Goal: Transaction & Acquisition: Purchase product/service

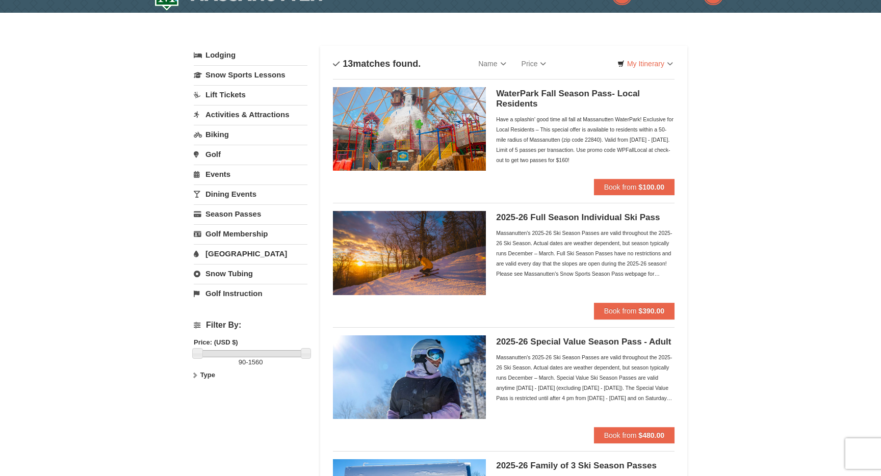
scroll to position [14, 0]
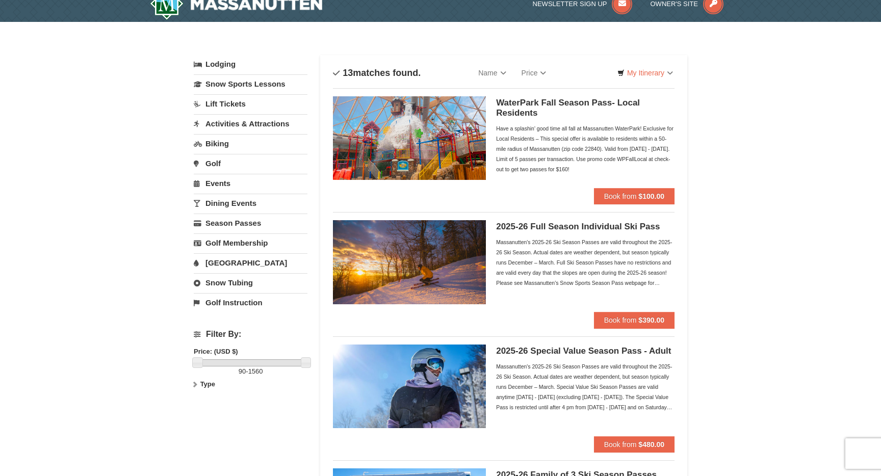
click at [643, 285] on div "Massanutten's 2025-26 Ski Season Passes are valid throughout the 2025-26 Ski Se…" at bounding box center [585, 262] width 179 height 51
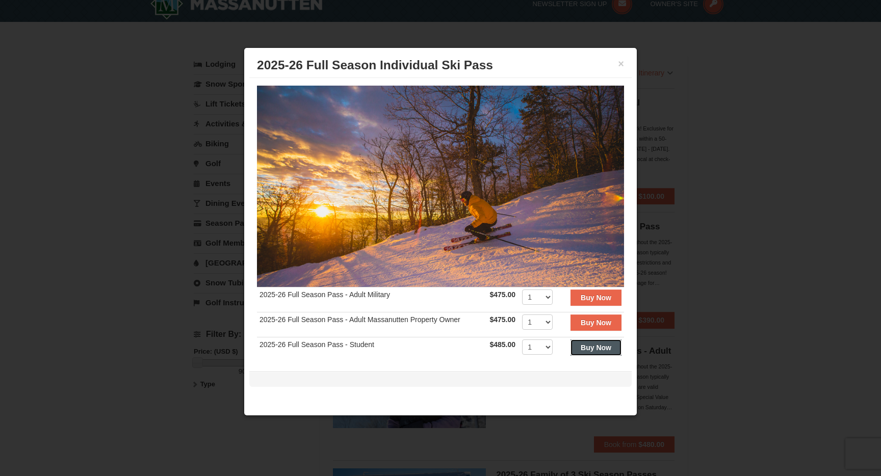
click at [600, 349] on strong "Buy Now" at bounding box center [596, 348] width 31 height 8
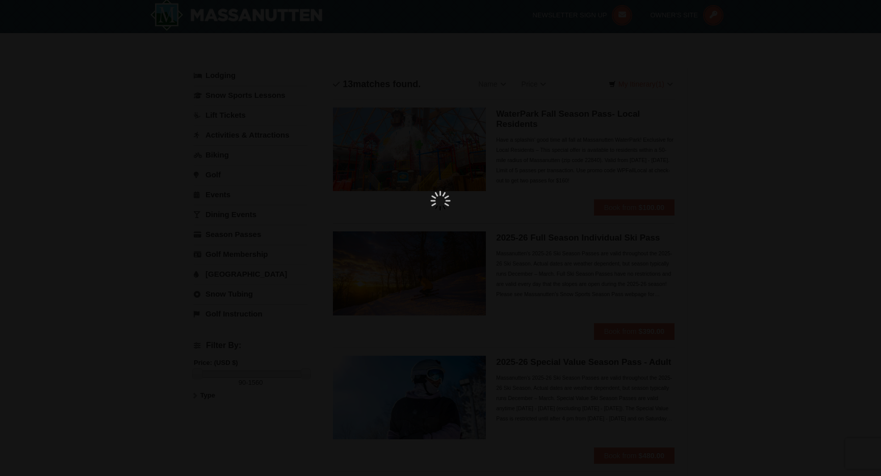
scroll to position [3, 0]
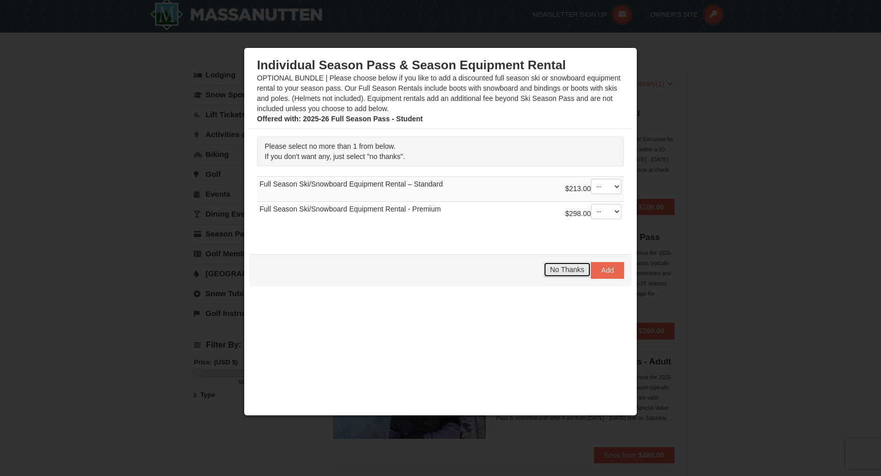
click at [566, 269] on span "No Thanks" at bounding box center [567, 270] width 34 height 8
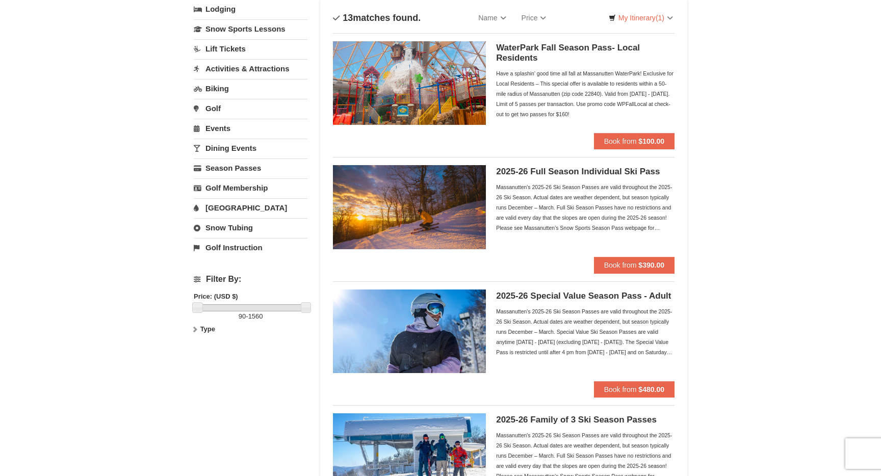
scroll to position [0, 0]
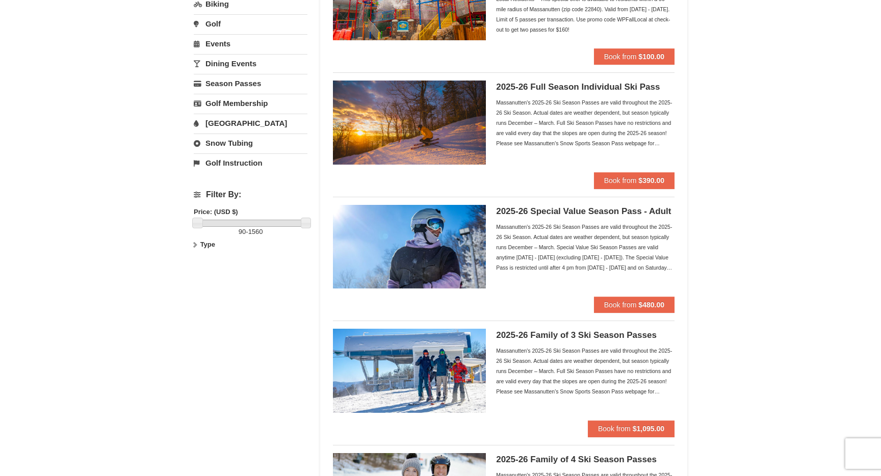
scroll to position [165, 0]
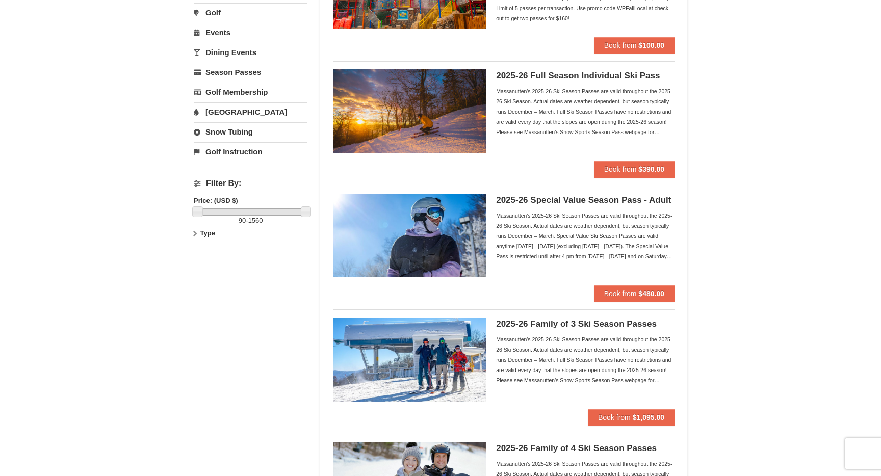
click at [634, 249] on div "Massanutten's 2025-26 Ski Season Passes are valid throughout the 2025-26 Ski Se…" at bounding box center [585, 236] width 179 height 51
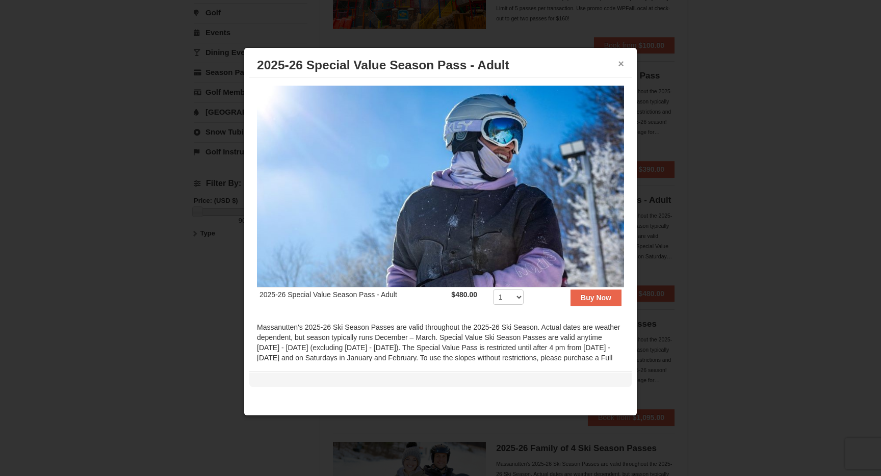
click at [620, 63] on button "×" at bounding box center [621, 64] width 6 height 10
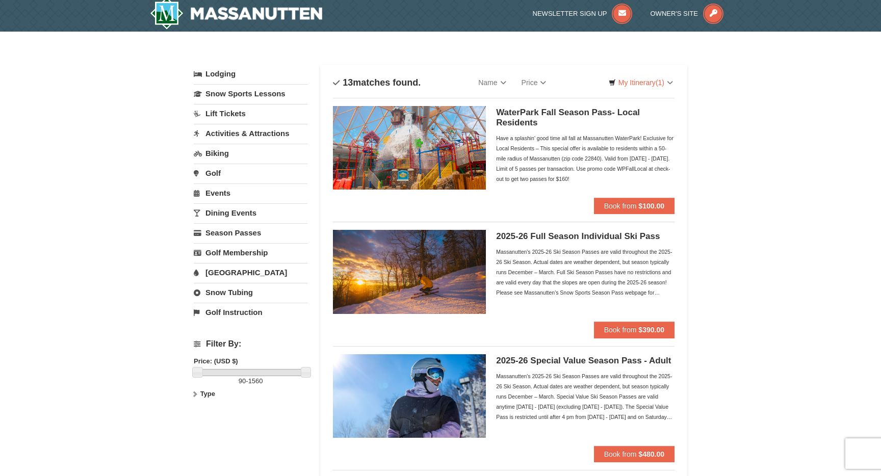
scroll to position [0, 0]
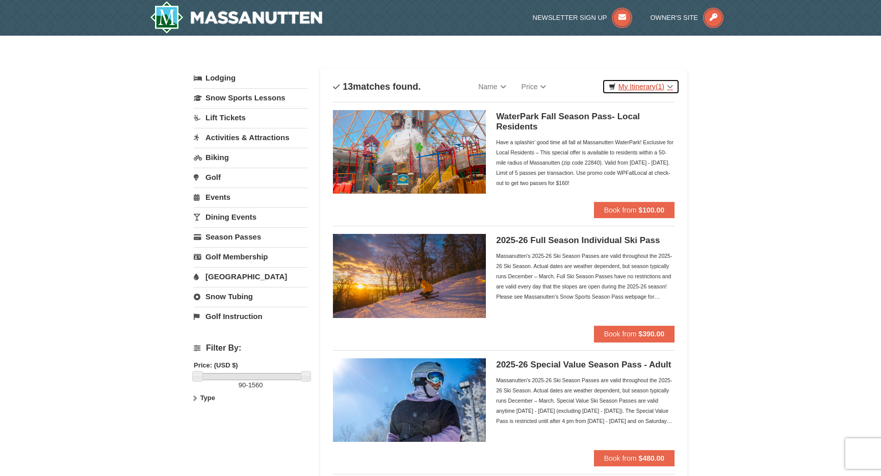
click at [656, 91] on link "My Itinerary (1)" at bounding box center [641, 86] width 78 height 15
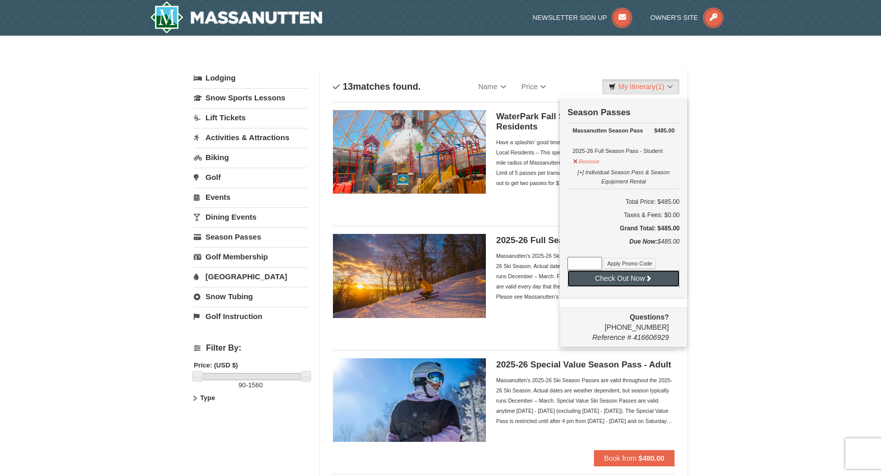
click at [635, 274] on button "Check Out Now" at bounding box center [624, 278] width 112 height 16
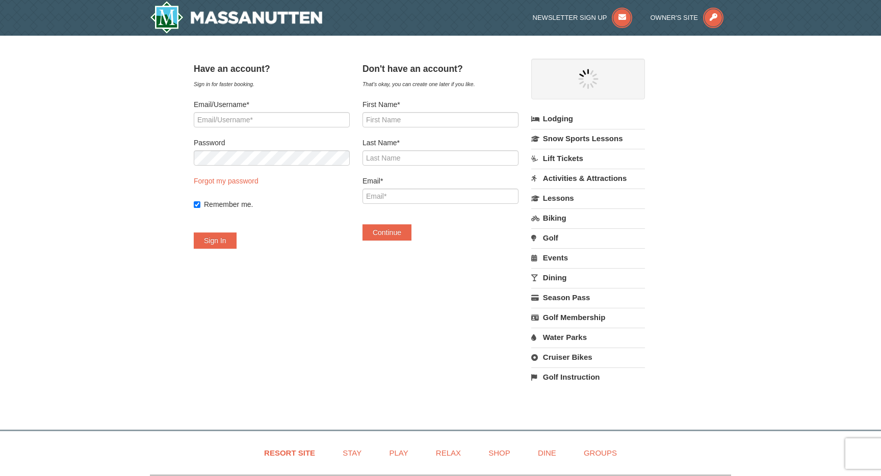
select select "10"
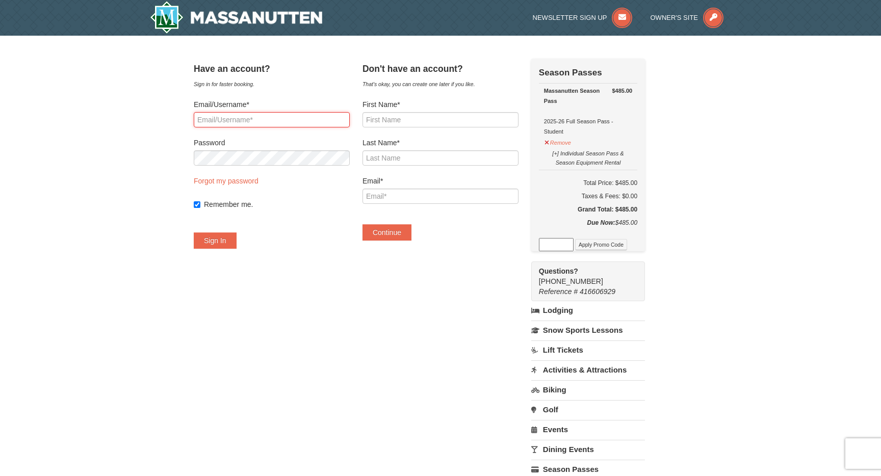
click at [275, 117] on input "Email/Username*" at bounding box center [272, 119] width 156 height 15
click at [321, 116] on input "ramesh.karthikeyan@gmail.com" at bounding box center [272, 119] width 156 height 15
type input "ramesh"
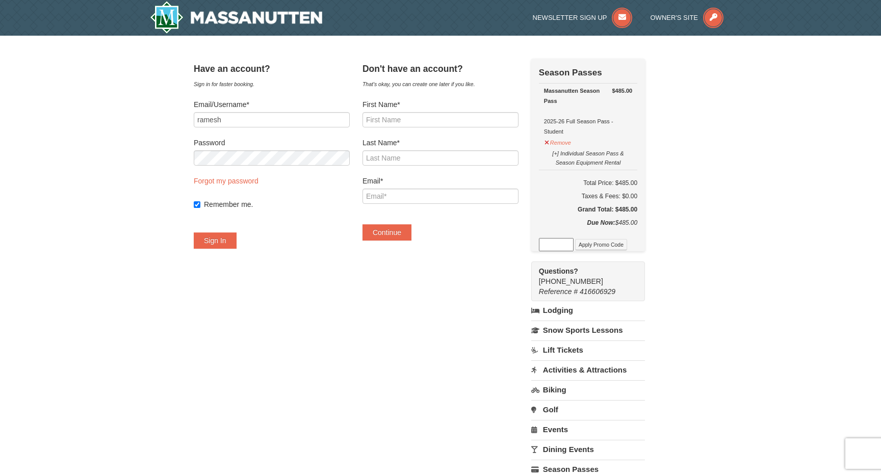
click at [361, 291] on div "Have an account? Sign in for faster booking. Email/Username* ramesh Password Fo…" at bounding box center [441, 314] width 494 height 510
click at [420, 113] on input "First Name*" at bounding box center [441, 119] width 156 height 15
type input "Ramesh"
type input "Nair"
type input "[EMAIL_ADDRESS][PERSON_NAME][DOMAIN_NAME]"
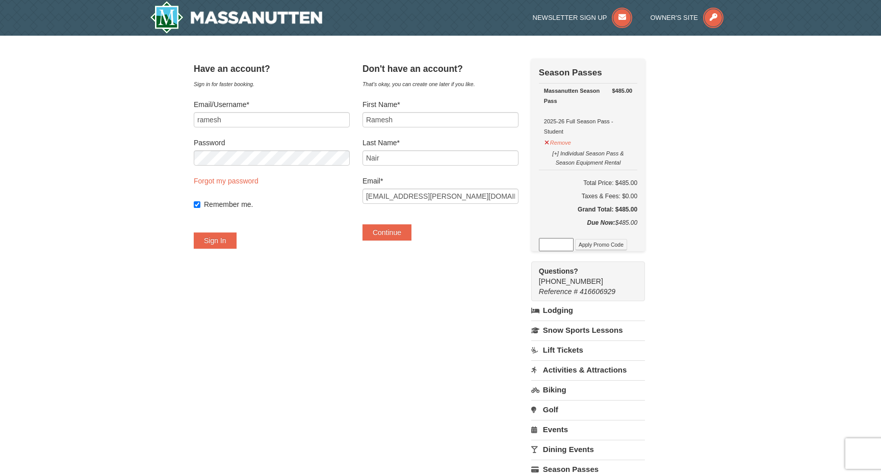
click at [453, 226] on div "Continue" at bounding box center [441, 227] width 156 height 27
click at [407, 232] on button "Continue" at bounding box center [387, 232] width 49 height 16
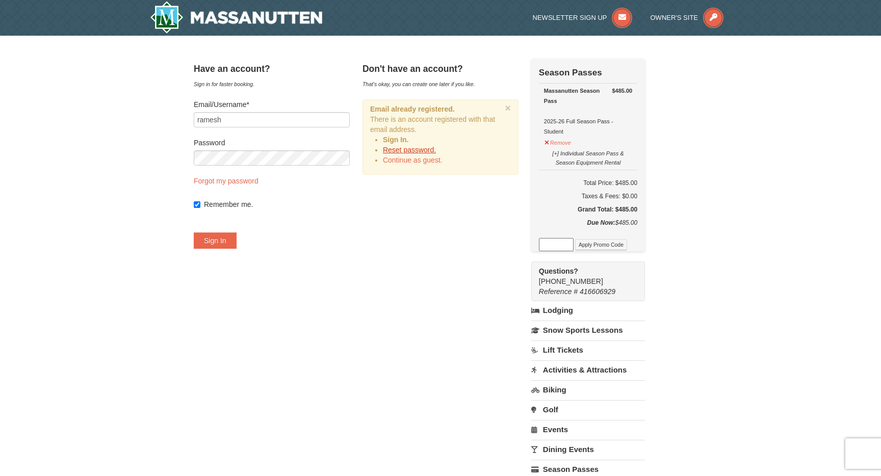
click at [424, 149] on link "Reset password." at bounding box center [409, 150] width 53 height 8
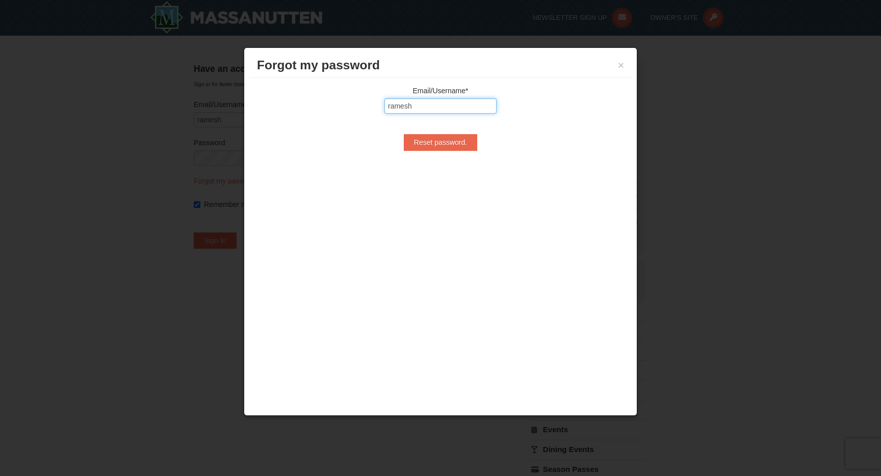
click at [436, 109] on input "ramesh" at bounding box center [441, 105] width 112 height 15
type input "ramesh.karthikeyan@gmail.com"
click at [441, 147] on input "Reset password." at bounding box center [440, 142] width 73 height 16
type input "Processing..."
type input "ramesh.karthikeyan@gmail.com"
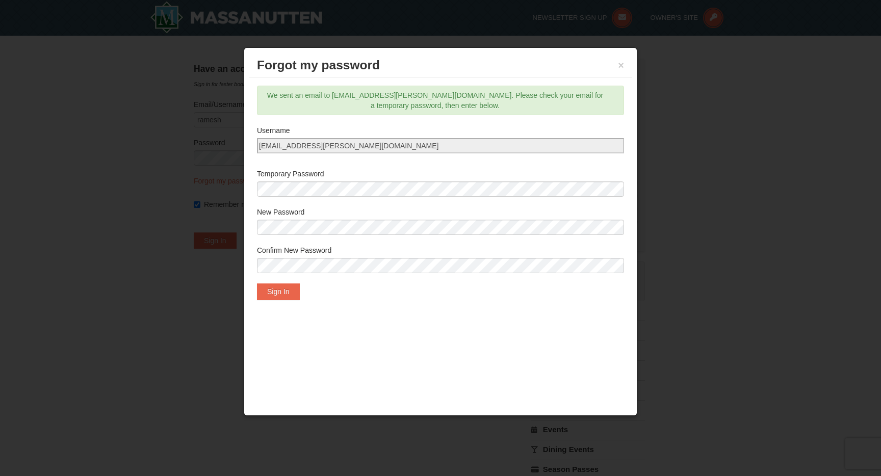
click at [136, 124] on div at bounding box center [440, 238] width 881 height 476
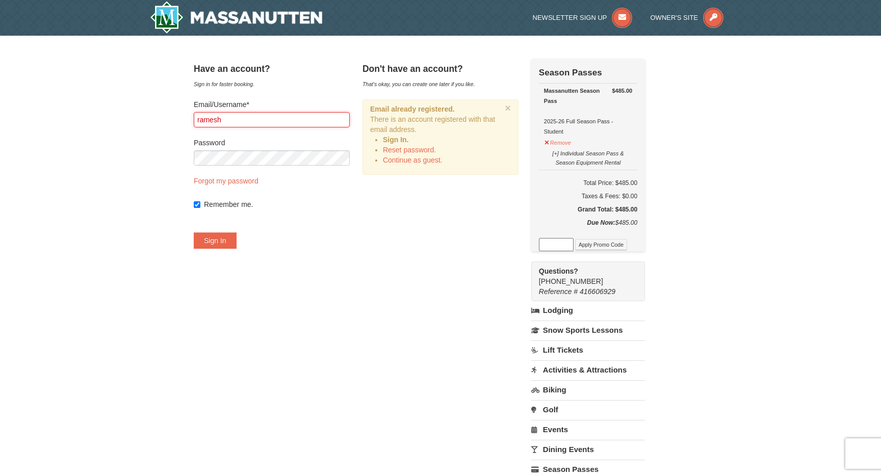
click at [254, 122] on input "ramesh" at bounding box center [272, 119] width 156 height 15
type input "[EMAIL_ADDRESS][PERSON_NAME][DOMAIN_NAME]"
click at [233, 239] on button "Sign In" at bounding box center [215, 241] width 43 height 16
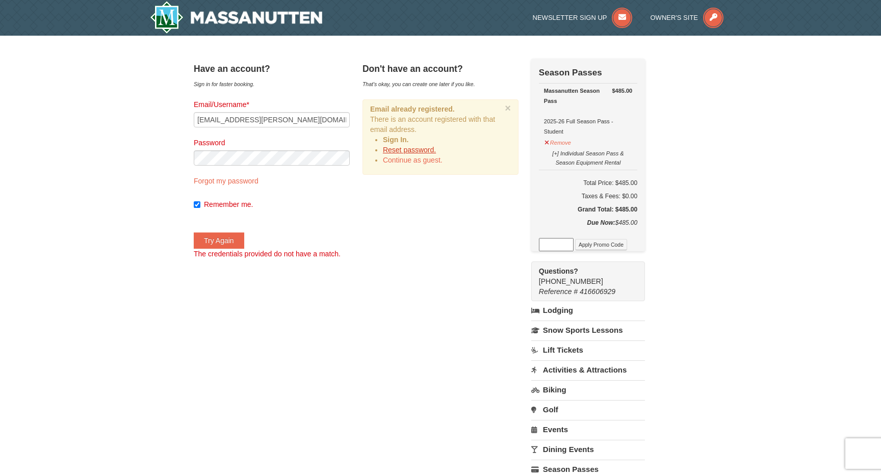
click at [427, 149] on link "Reset password." at bounding box center [409, 150] width 53 height 8
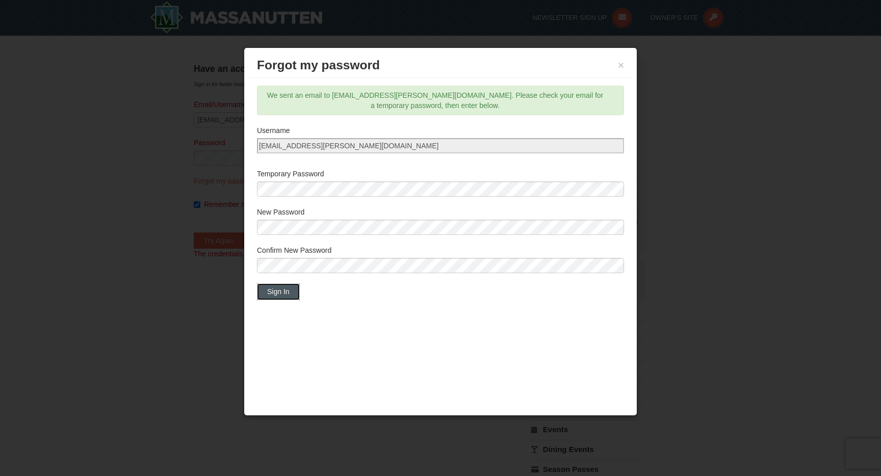
click at [279, 292] on button "Sign In" at bounding box center [278, 292] width 43 height 16
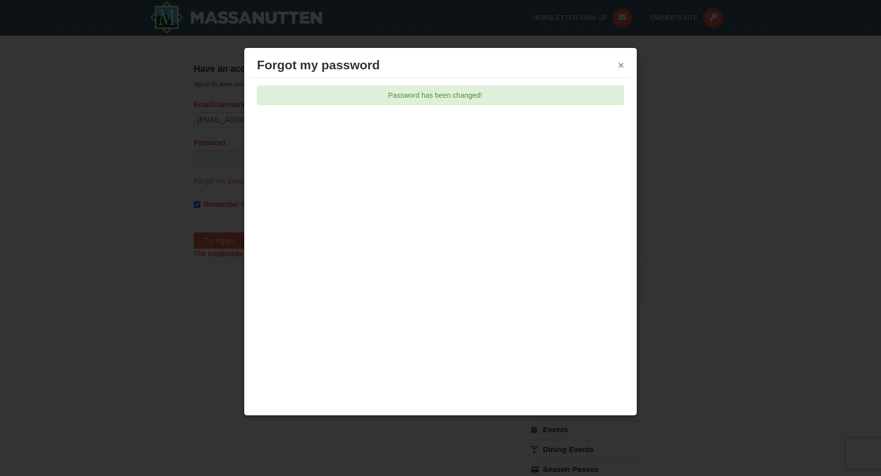
click at [621, 64] on button "×" at bounding box center [621, 65] width 6 height 10
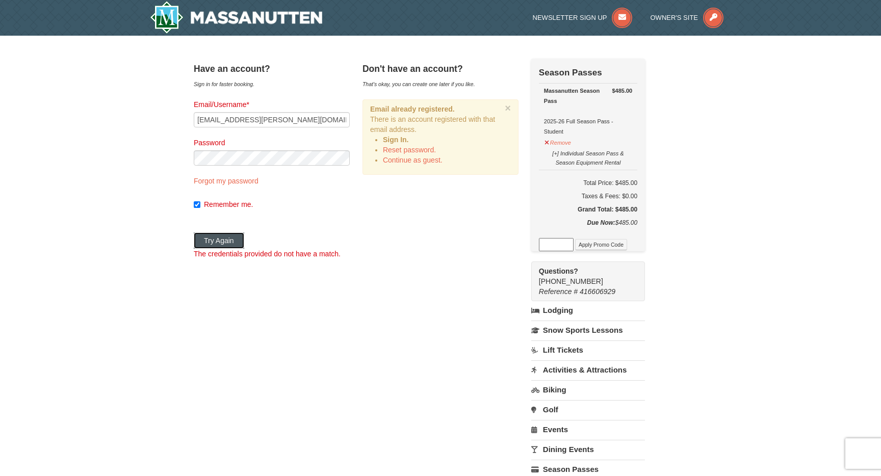
click at [237, 239] on button "Try Again" at bounding box center [219, 241] width 50 height 16
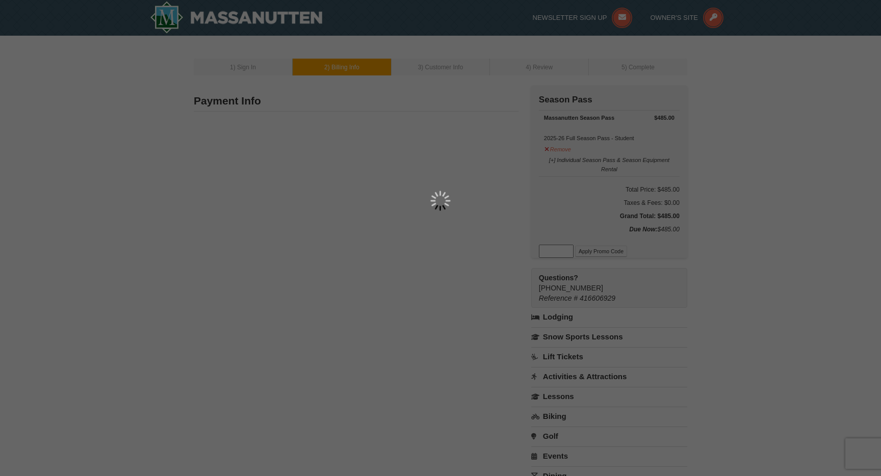
type input "10703 Wynkoop Dr"
type input "Great Falls"
type input "22066"
type input "571"
type input "241"
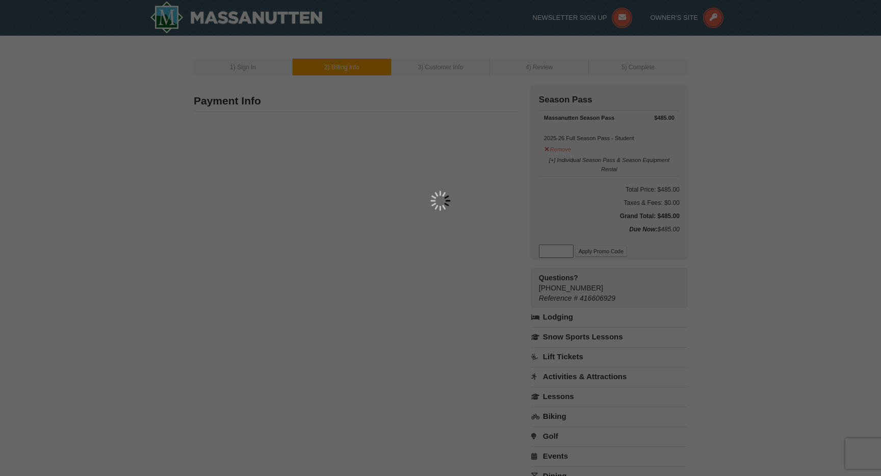
type input "0222"
type input "ramesh.karthikeyan@gmail.com"
select select "VA"
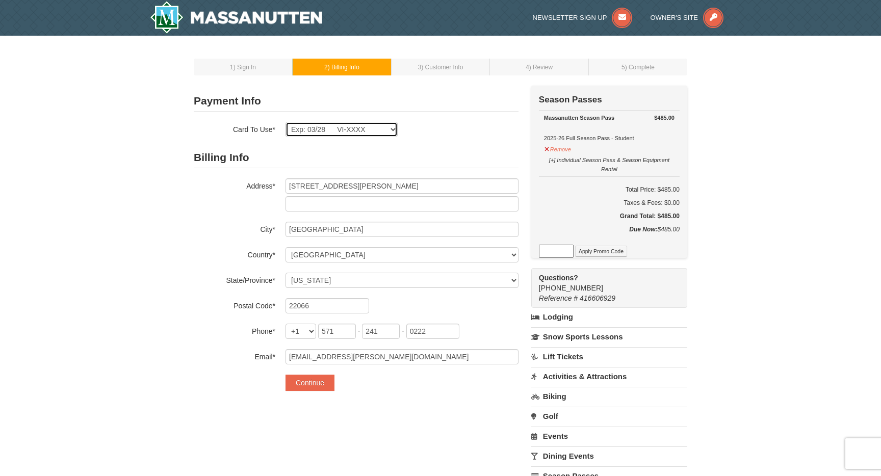
click at [370, 129] on select "Exp: 03/28 VI-XXXX New Card" at bounding box center [342, 129] width 112 height 15
click at [375, 127] on select "Exp: 03/28 VI-XXXX New Card" at bounding box center [342, 129] width 112 height 15
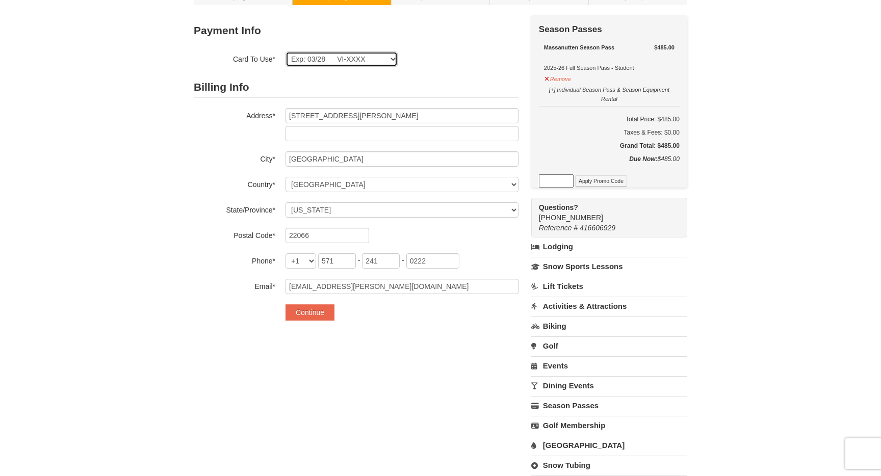
scroll to position [71, 0]
click at [316, 312] on button "Continue" at bounding box center [310, 312] width 49 height 16
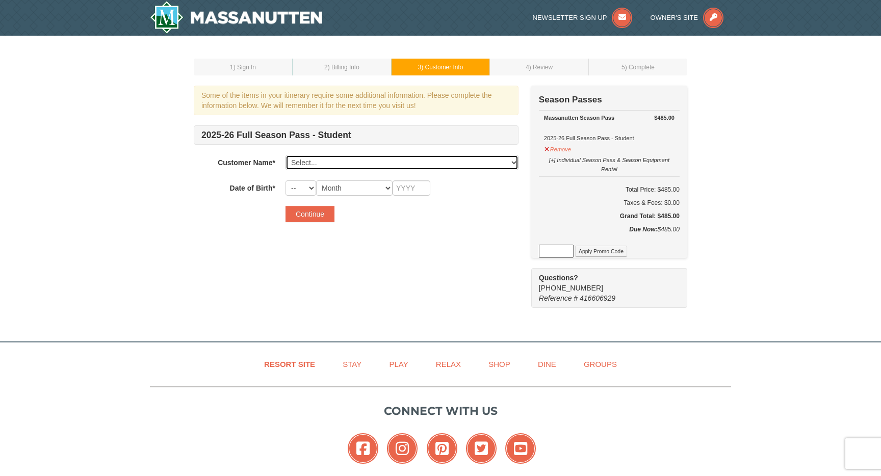
click at [333, 162] on select "Select... Ramesh Nair Aadya Nair Add New..." at bounding box center [402, 162] width 233 height 15
select select "24077516"
click at [286, 155] on select "Select... Ramesh Nair Aadya Nair Add New..." at bounding box center [402, 162] width 233 height 15
select select "01"
select select "05"
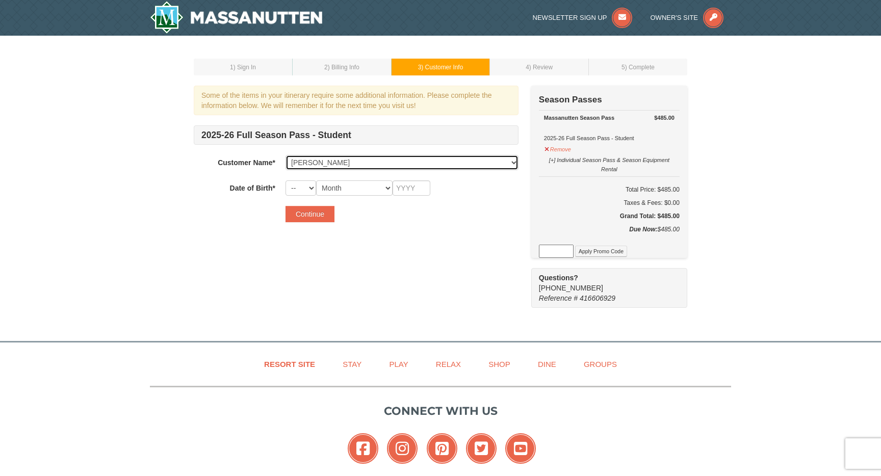
type input "2015"
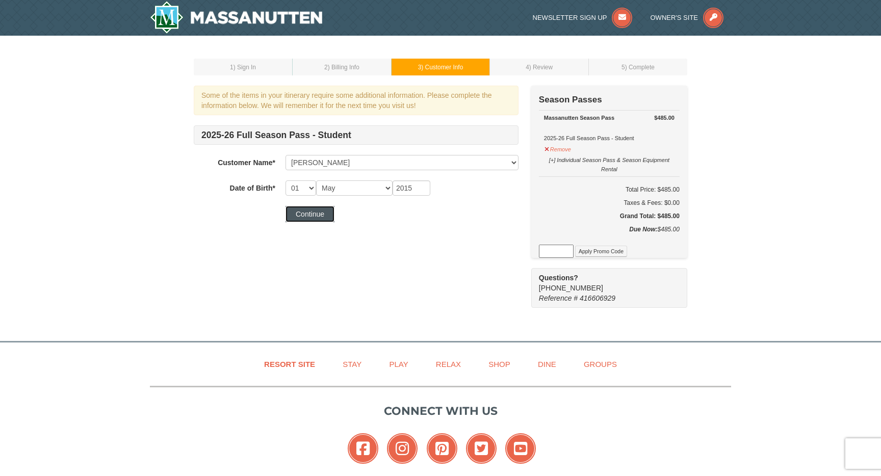
click at [318, 215] on button "Continue" at bounding box center [310, 214] width 49 height 16
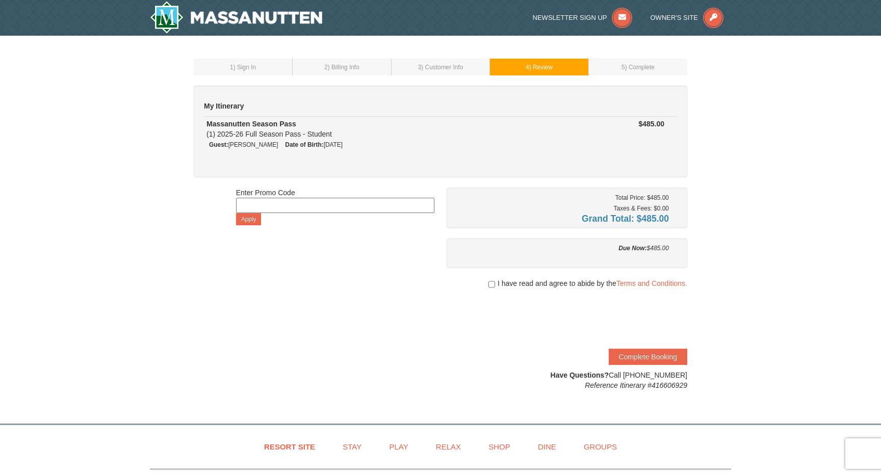
click at [534, 282] on span "I have read and agree to abide by the Terms and Conditions." at bounding box center [593, 284] width 190 height 10
click at [490, 282] on input "checkbox" at bounding box center [492, 285] width 7 height 8
checkbox input "true"
click at [650, 355] on button "Complete Booking" at bounding box center [648, 357] width 79 height 16
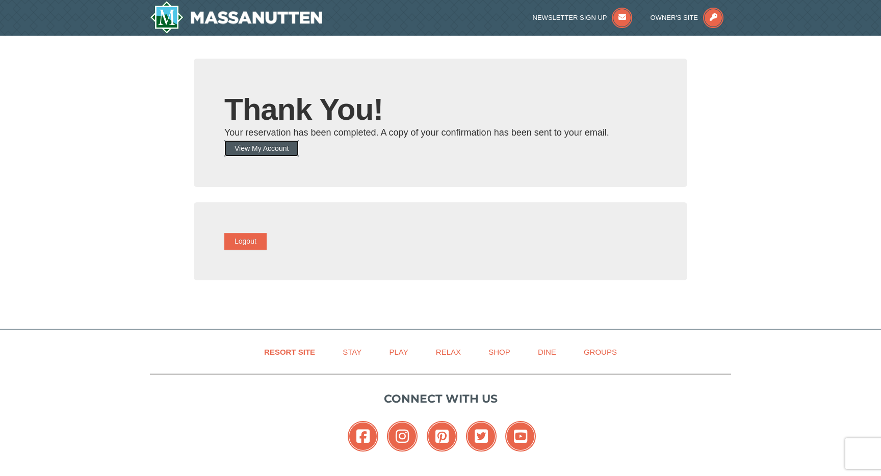
click at [287, 152] on button "View My Account" at bounding box center [261, 148] width 74 height 16
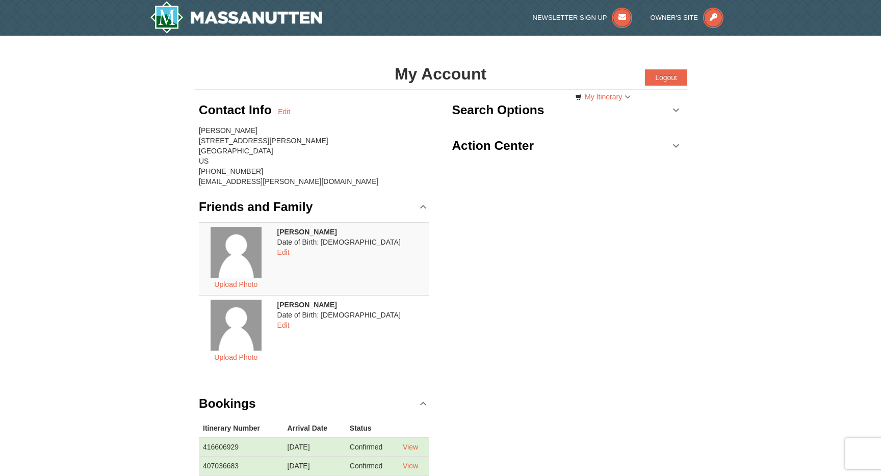
click at [368, 333] on td "Aadya Nair Date of Birth: 5/1/2015 Edit" at bounding box center [351, 331] width 156 height 73
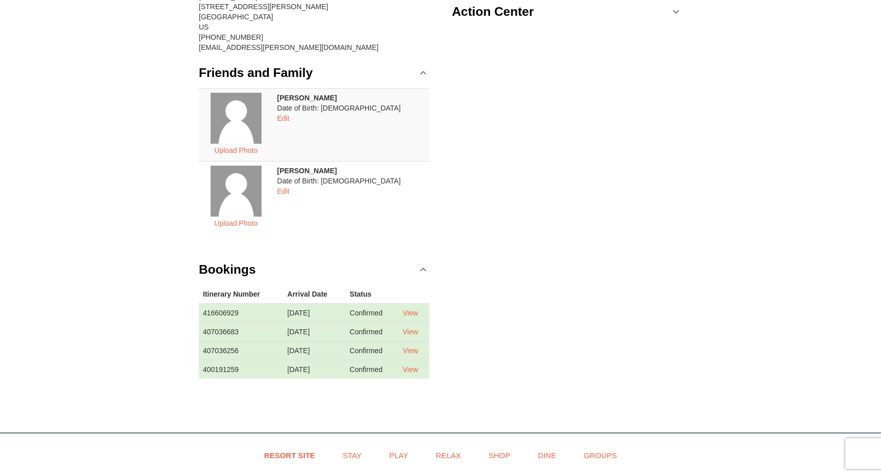
scroll to position [135, 0]
click at [416, 311] on link "View" at bounding box center [410, 313] width 15 height 8
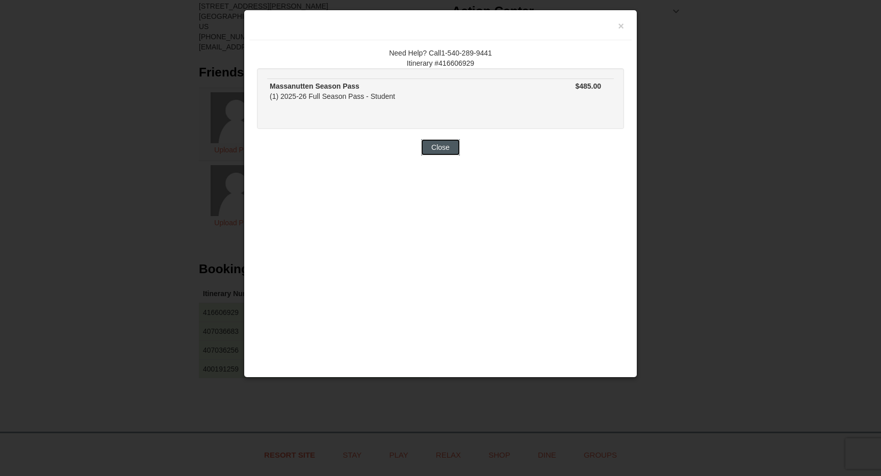
click at [440, 152] on button "Close" at bounding box center [440, 147] width 39 height 16
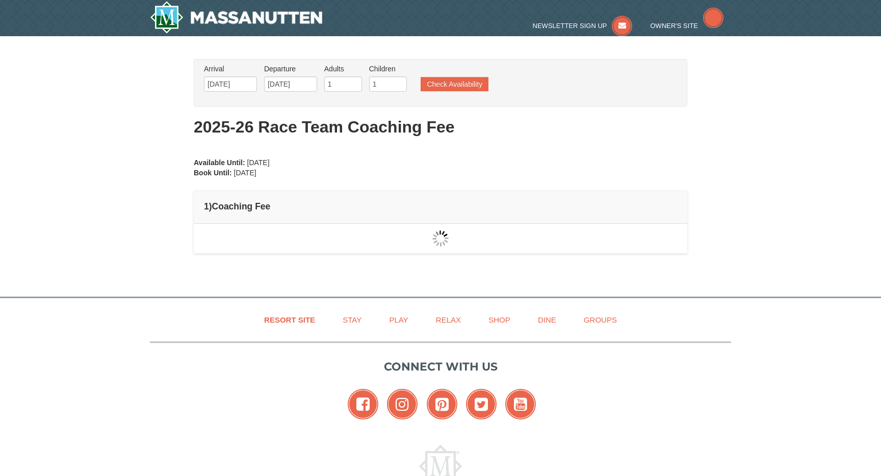
type input "[DATE]"
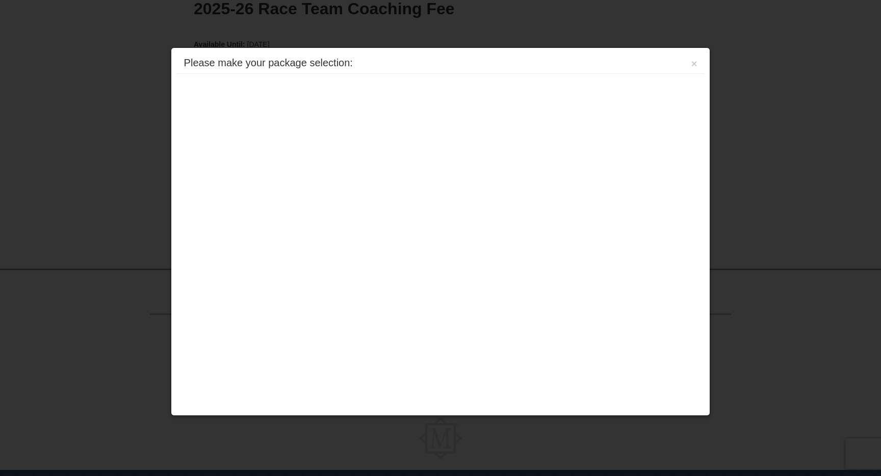
scroll to position [155, 0]
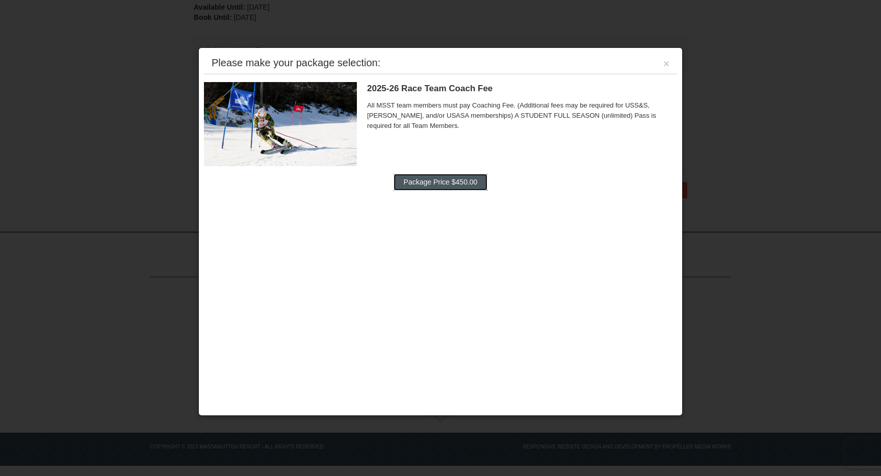
click at [442, 183] on button "Package Price $450.00" at bounding box center [441, 182] width 94 height 16
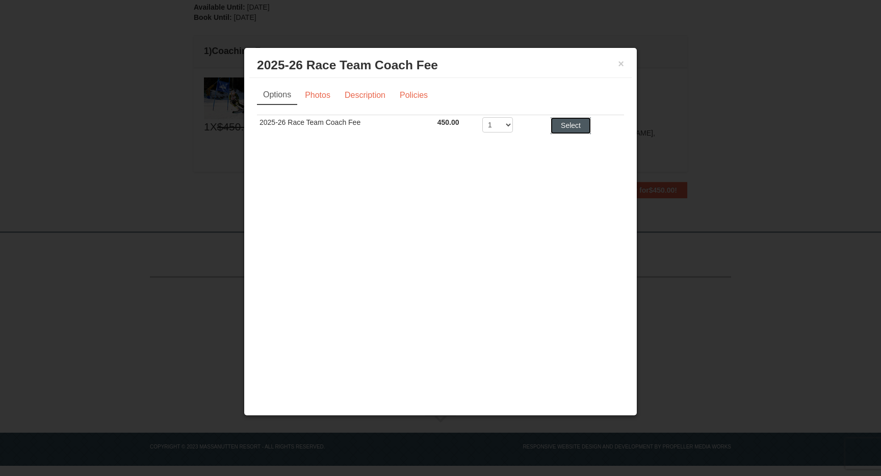
click at [573, 127] on button "Select" at bounding box center [571, 125] width 40 height 16
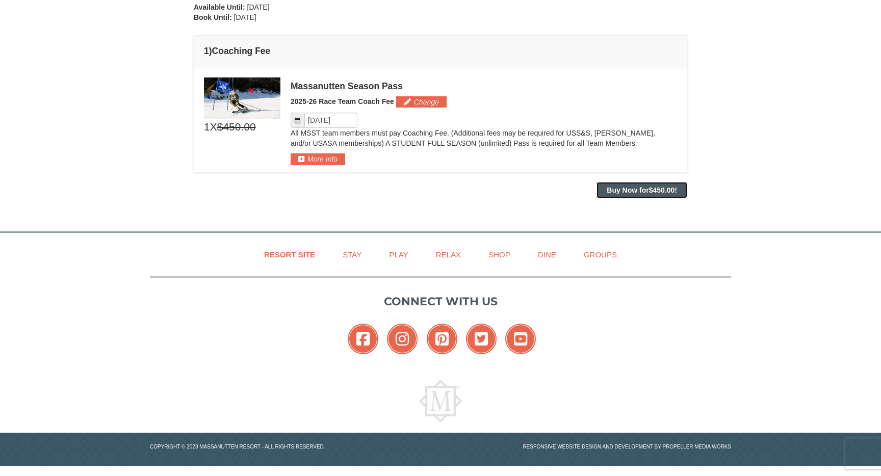
click at [635, 192] on strong "Buy Now for $450.00 !" at bounding box center [642, 190] width 70 height 8
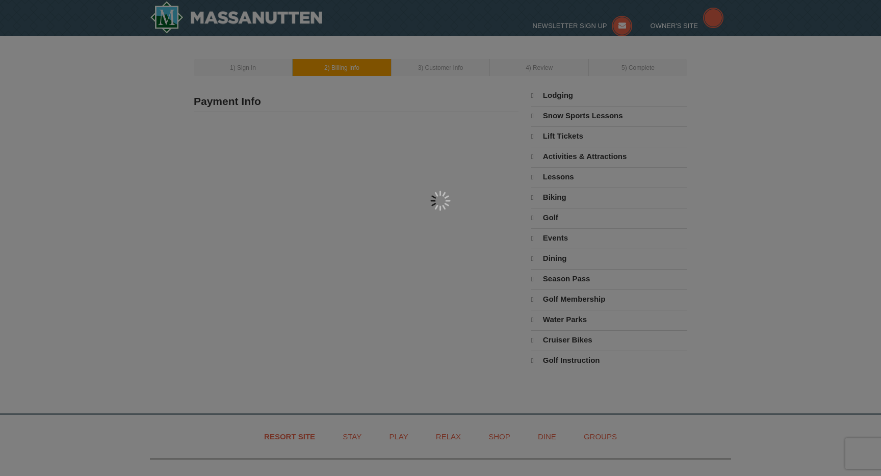
select select "10"
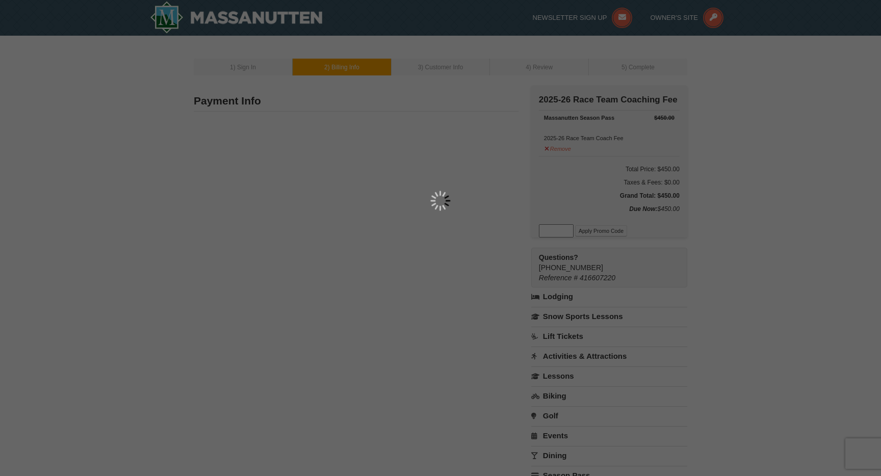
type input "[STREET_ADDRESS][PERSON_NAME]"
type input "[GEOGRAPHIC_DATA]"
type input "22066"
type input "571"
type input "241"
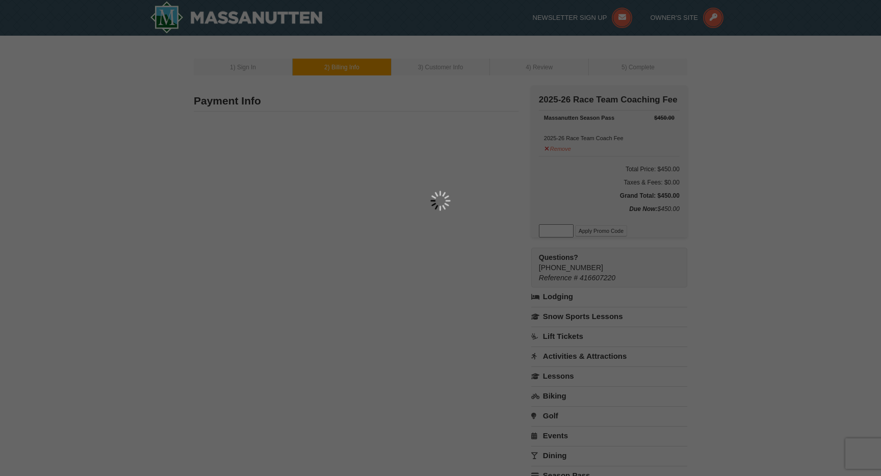
type input "0222"
type input "[EMAIL_ADDRESS][PERSON_NAME][DOMAIN_NAME]"
select select "VA"
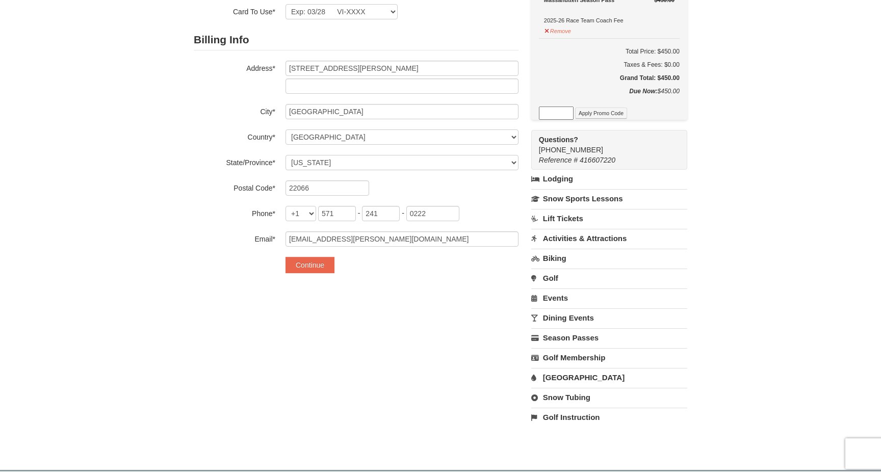
scroll to position [119, 0]
click at [313, 264] on button "Continue" at bounding box center [310, 264] width 49 height 16
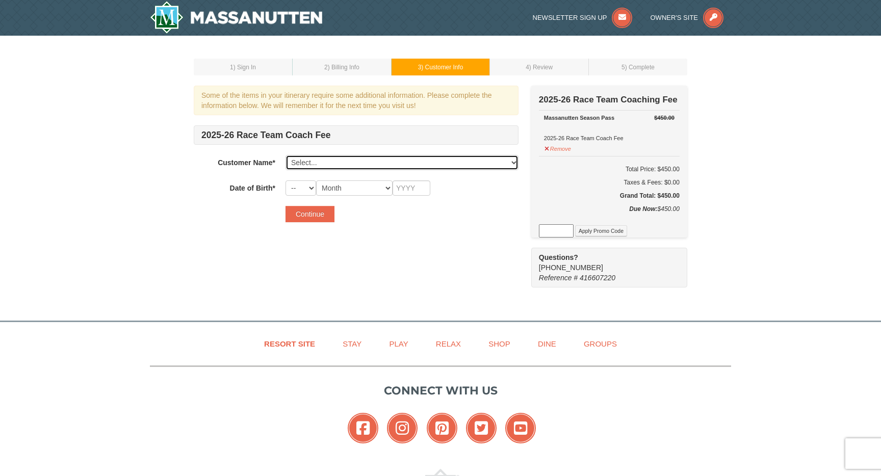
click at [326, 162] on select "Select... [PERSON_NAME] [PERSON_NAME] Add New..." at bounding box center [402, 162] width 233 height 15
select select "24077516"
click at [286, 155] on select "Select... [PERSON_NAME] [PERSON_NAME] Add New..." at bounding box center [402, 162] width 233 height 15
select select "01"
select select "05"
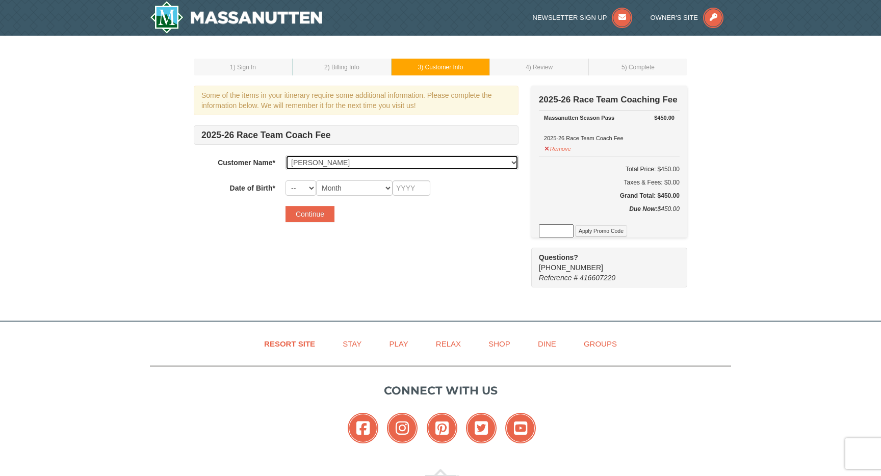
type input "2015"
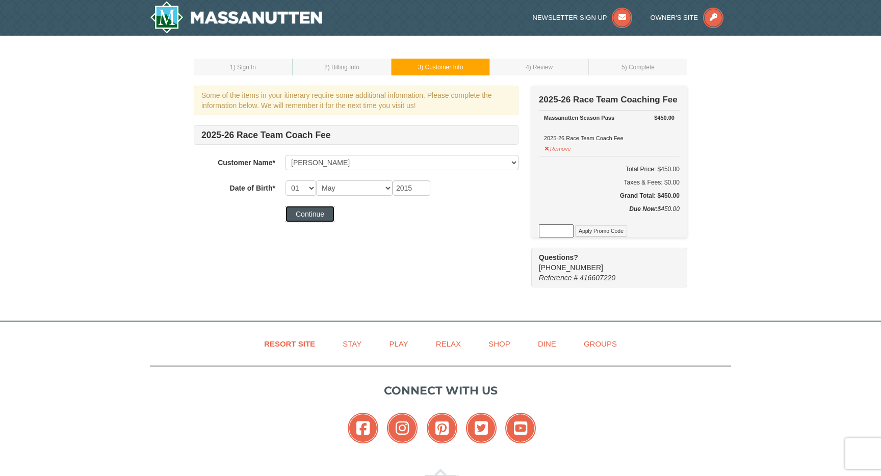
click at [322, 216] on button "Continue" at bounding box center [310, 214] width 49 height 16
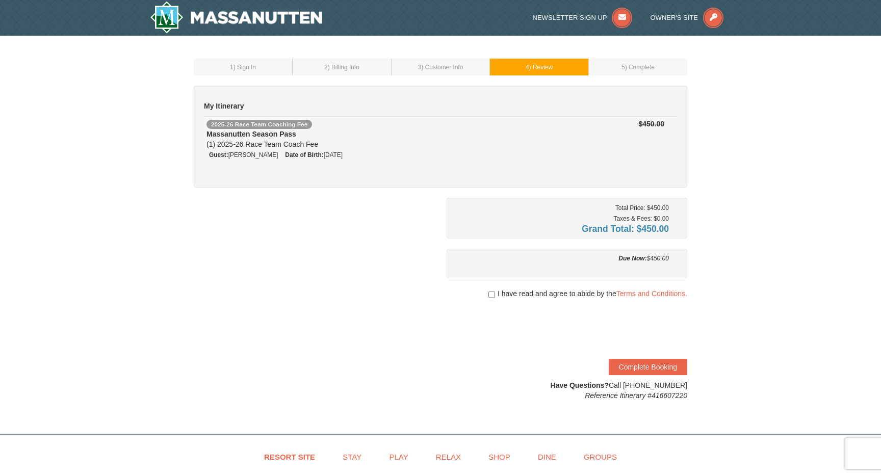
click at [517, 292] on span "I have read and agree to abide by the Terms and Conditions." at bounding box center [593, 294] width 190 height 10
click at [491, 296] on input "checkbox" at bounding box center [492, 295] width 7 height 8
checkbox input "true"
click at [648, 367] on button "Complete Booking" at bounding box center [648, 367] width 79 height 16
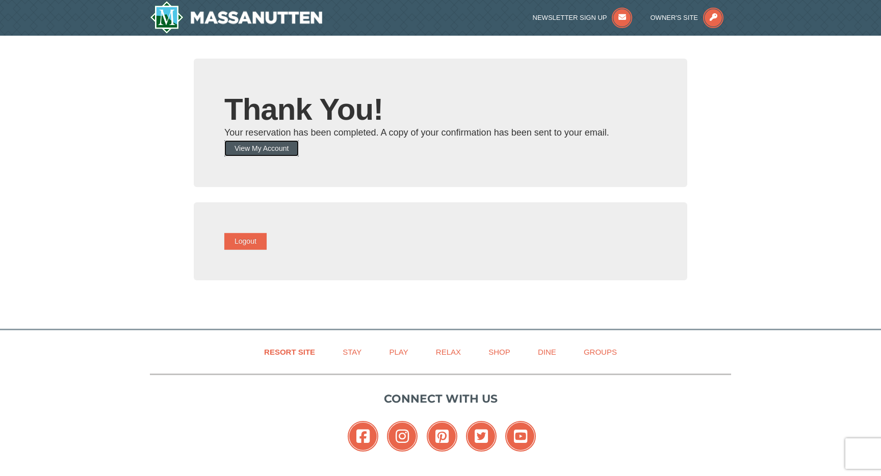
click at [289, 154] on button "View My Account" at bounding box center [261, 148] width 74 height 16
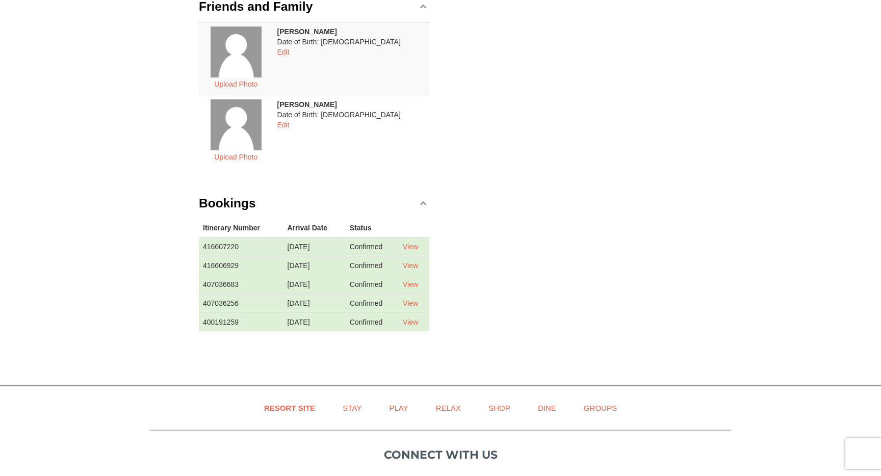
scroll to position [204, 0]
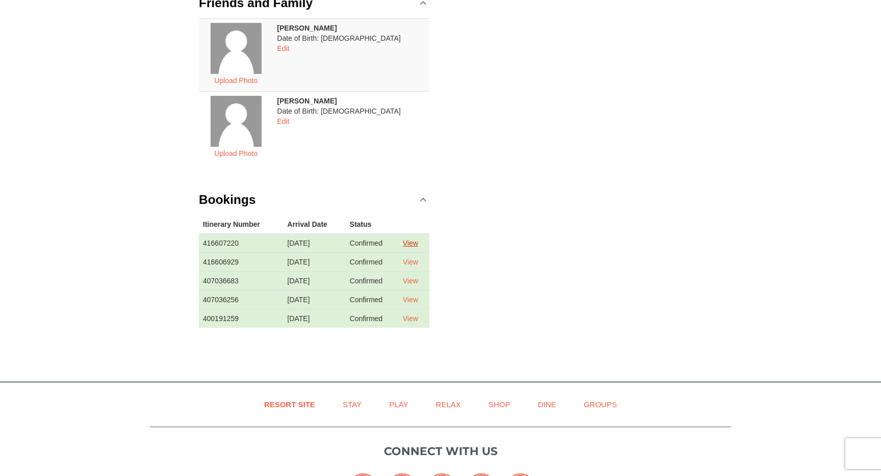
click at [414, 241] on link "View" at bounding box center [410, 243] width 15 height 8
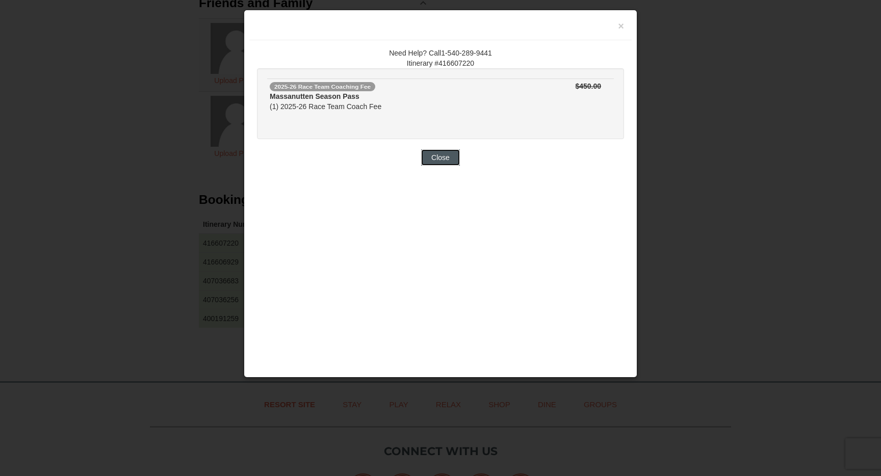
click at [445, 153] on button "Close" at bounding box center [440, 157] width 39 height 16
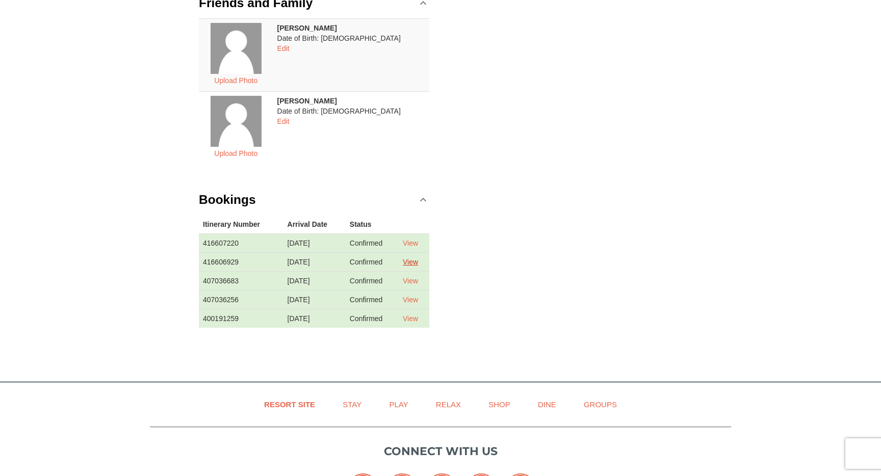
click at [412, 261] on link "View" at bounding box center [410, 262] width 15 height 8
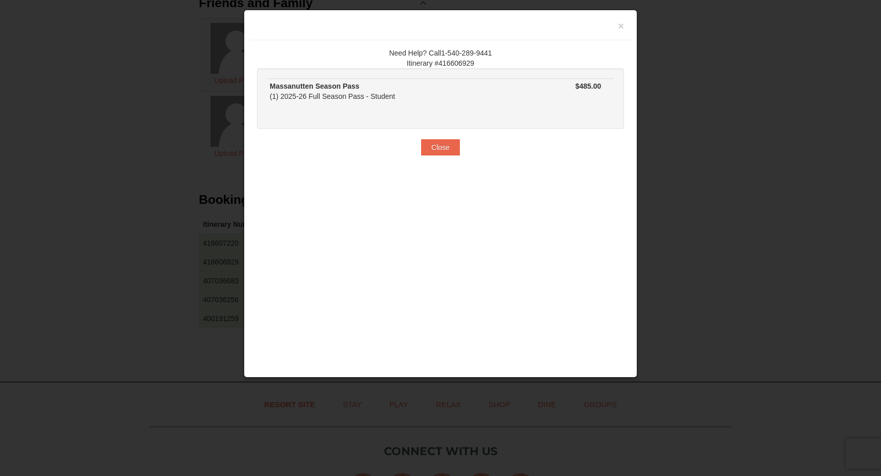
click at [617, 28] on h3 at bounding box center [440, 27] width 367 height 15
click at [451, 145] on button "Close" at bounding box center [440, 147] width 39 height 16
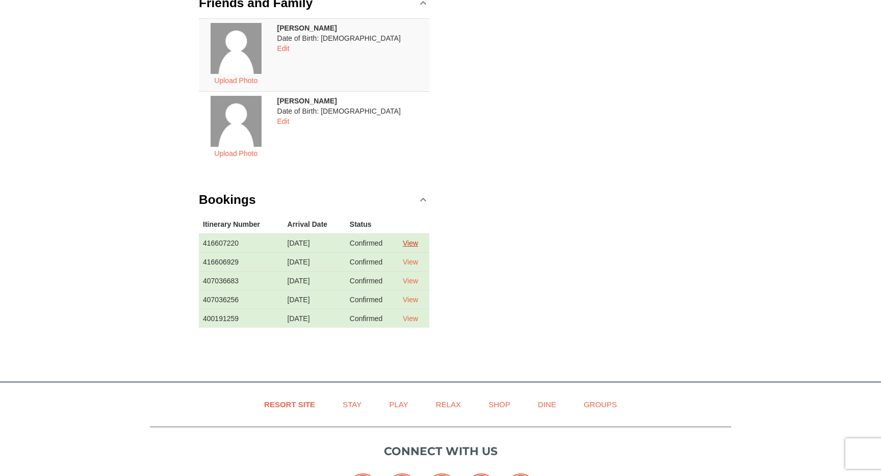
click at [418, 242] on link "View" at bounding box center [410, 243] width 15 height 8
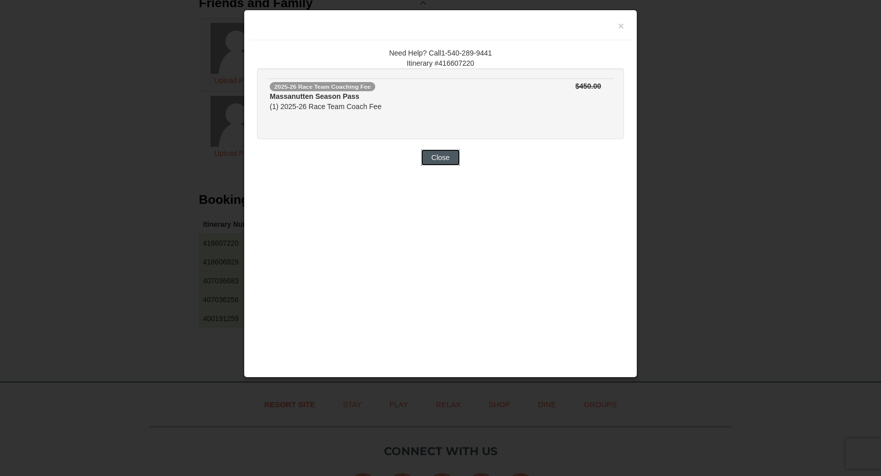
click at [442, 158] on button "Close" at bounding box center [440, 157] width 39 height 16
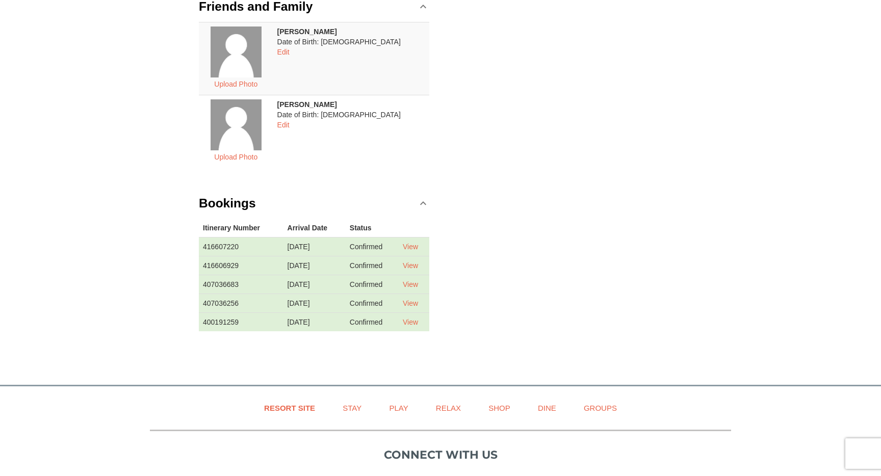
click at [533, 210] on div "Contact Info Edit [PERSON_NAME] [STREET_ADDRESS][PERSON_NAME] [PHONE_NUMBER] [E…" at bounding box center [441, 120] width 494 height 463
click at [415, 248] on link "View" at bounding box center [410, 247] width 15 height 8
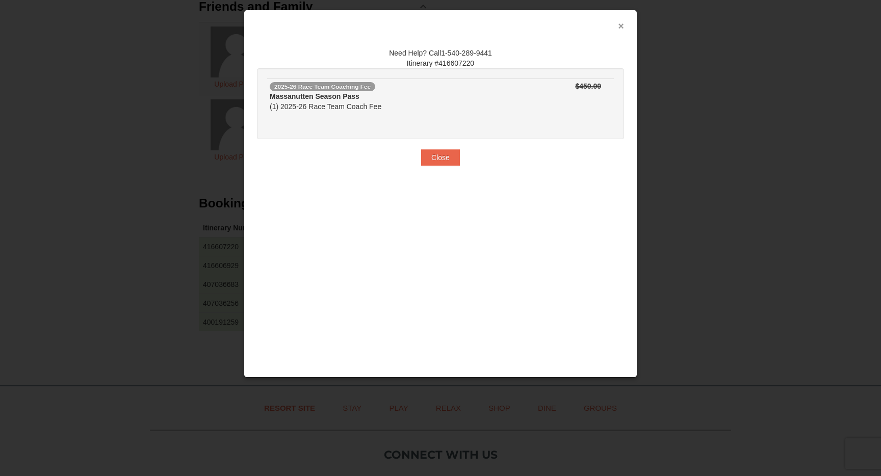
click at [621, 23] on button "×" at bounding box center [621, 26] width 6 height 10
